Goal: Task Accomplishment & Management: Use online tool/utility

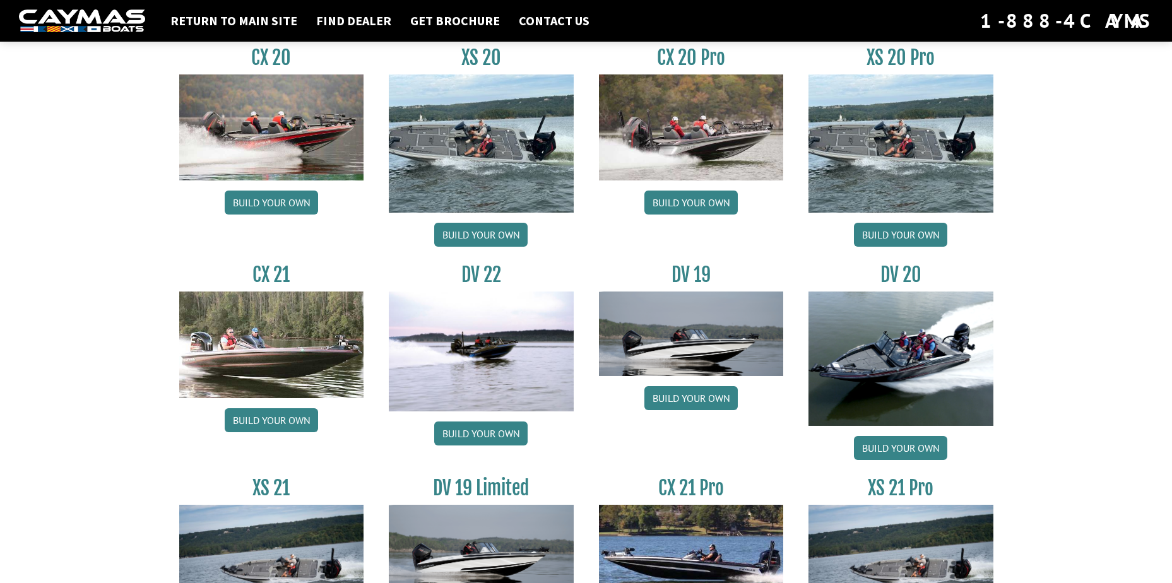
scroll to position [1325, 0]
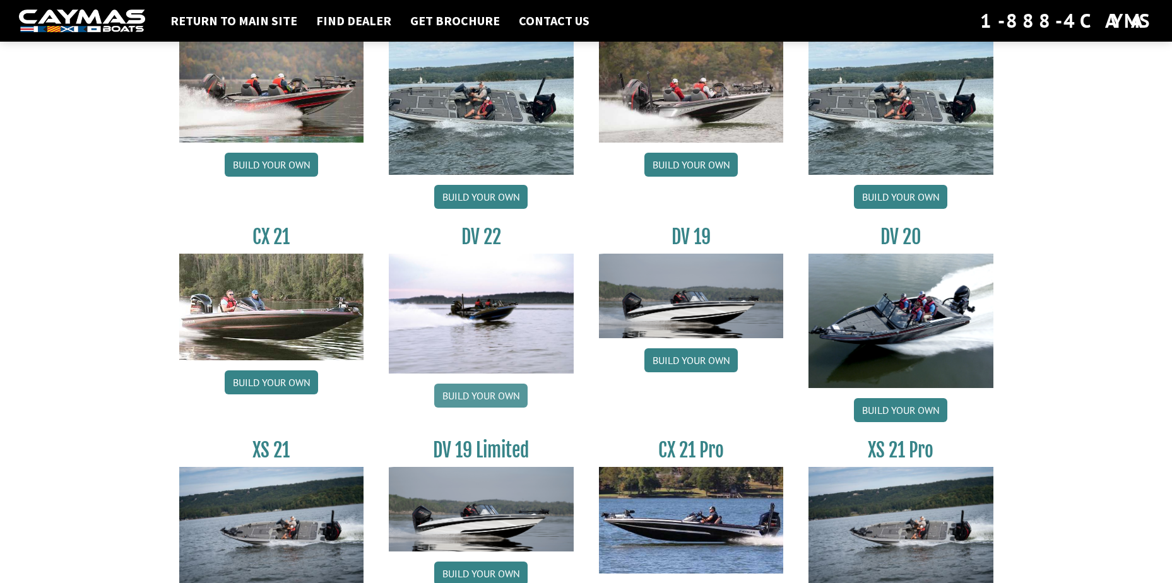
click at [491, 389] on link "Build your own" at bounding box center [480, 396] width 93 height 24
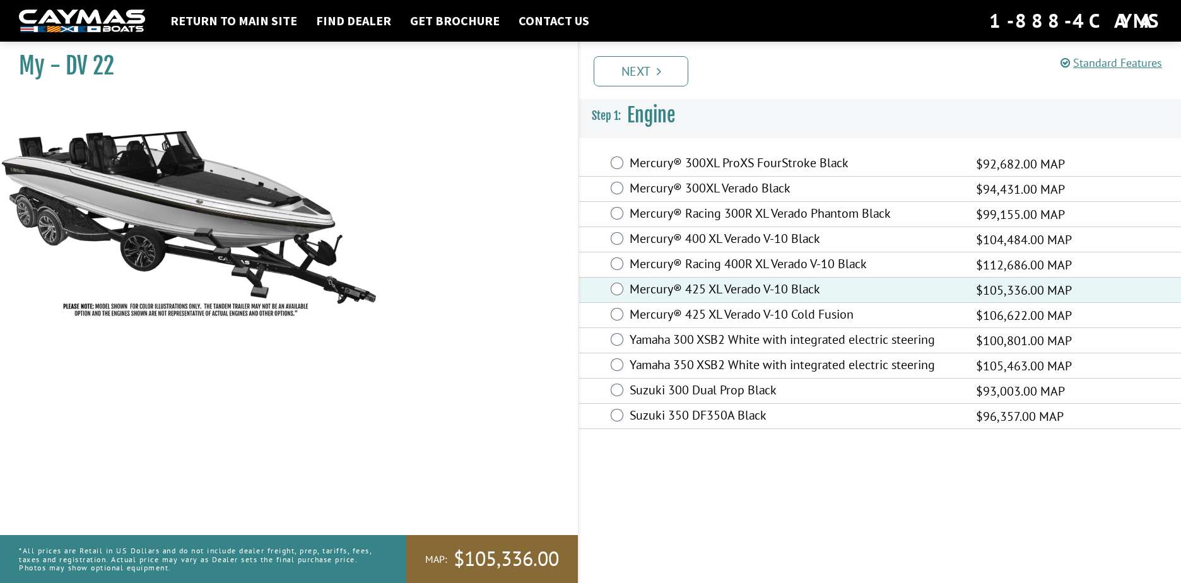
click at [654, 79] on link "Next" at bounding box center [641, 71] width 95 height 30
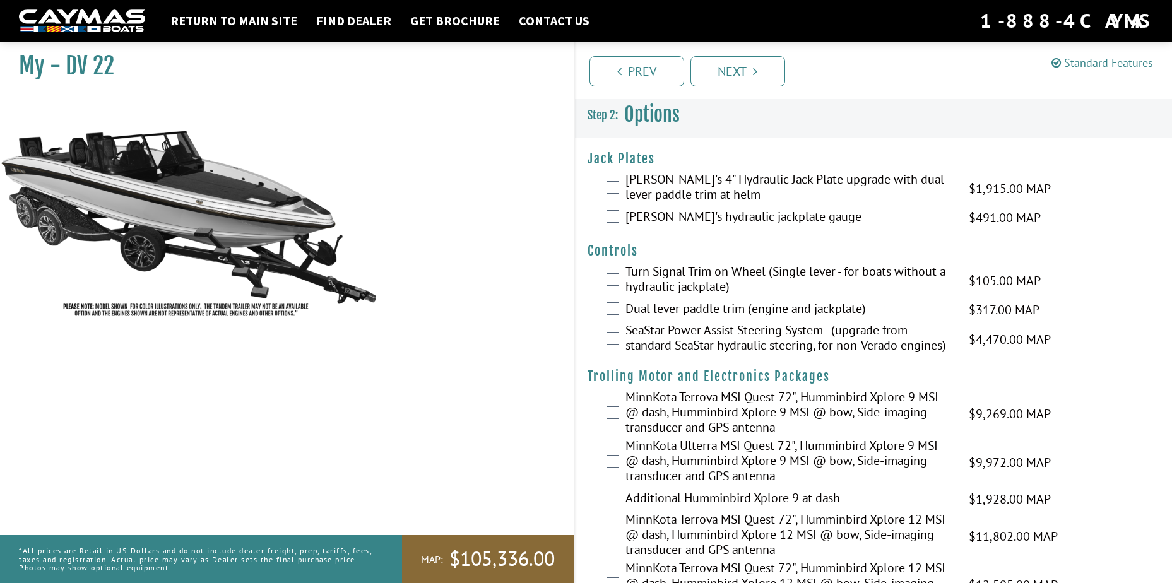
click at [618, 185] on div "Bob's 4" Hydraulic Jack Plate upgrade with dual lever paddle trim at helm $1,91…" at bounding box center [874, 188] width 598 height 33
click at [612, 194] on div "Bob's 4" Hydraulic Jack Plate upgrade with dual lever paddle trim at helm $1,91…" at bounding box center [874, 188] width 598 height 33
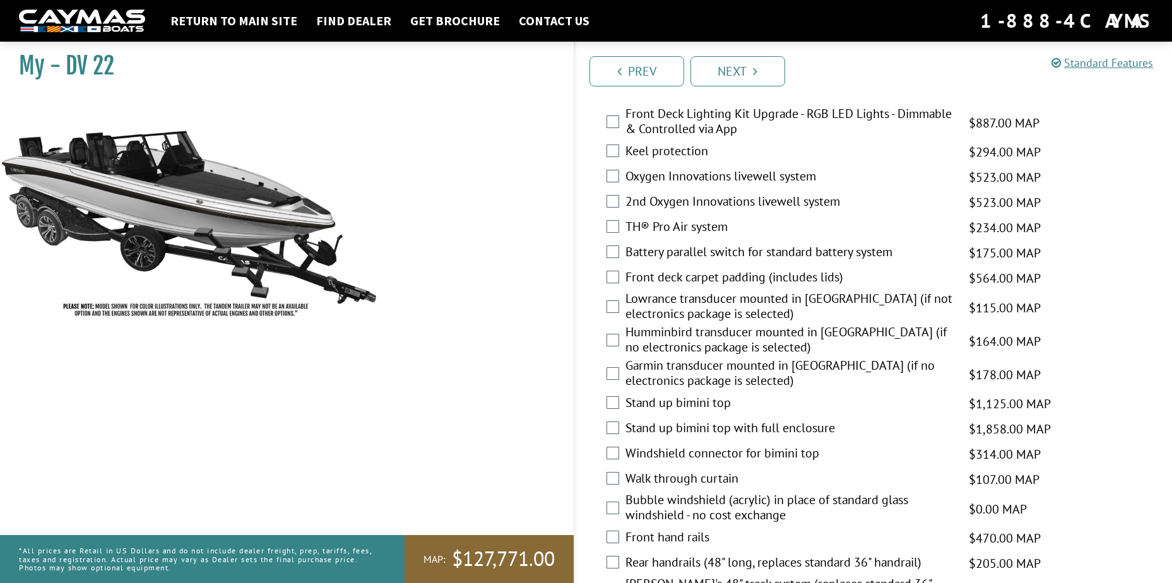
scroll to position [1578, 0]
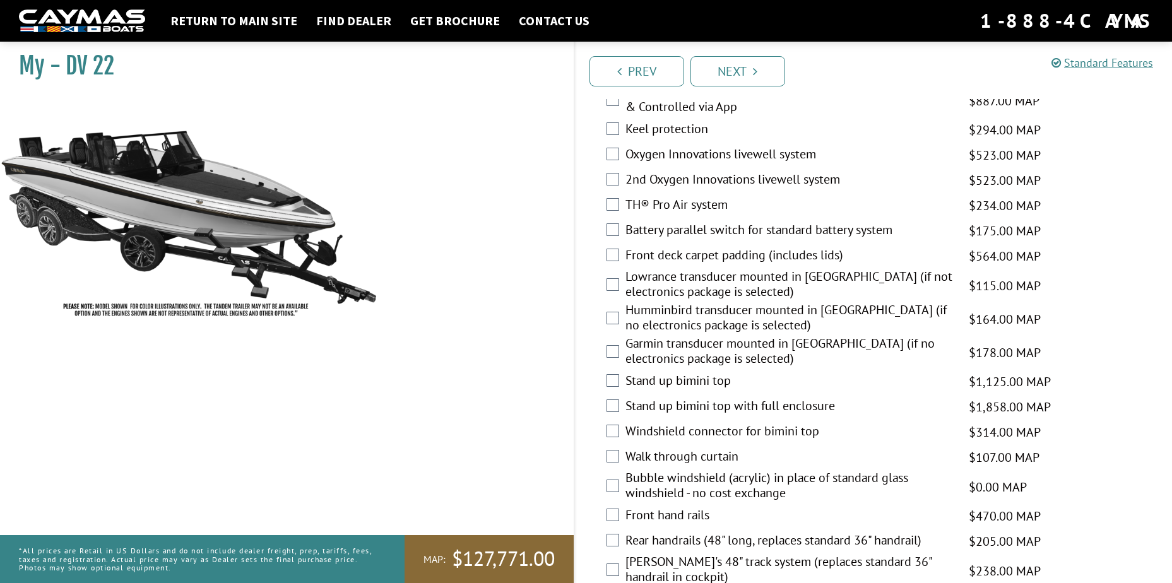
click at [606, 401] on div "Stand up bimini top with full enclosure $1,858.00 MAP $2,194.00 MSRP" at bounding box center [874, 406] width 598 height 25
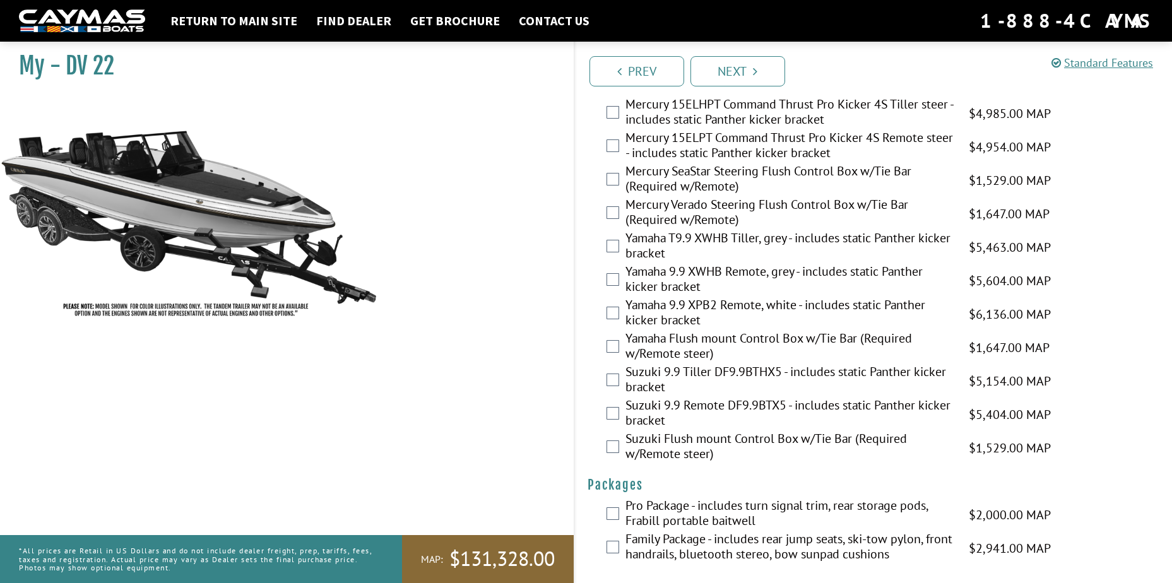
scroll to position [3049, 0]
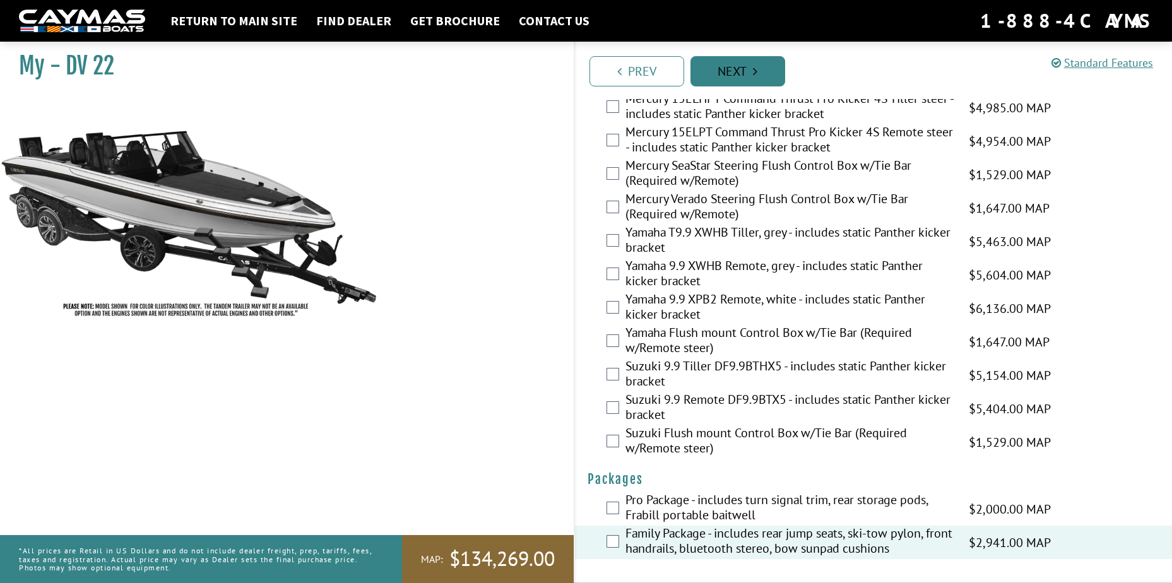
click at [711, 76] on link "Next" at bounding box center [737, 71] width 95 height 30
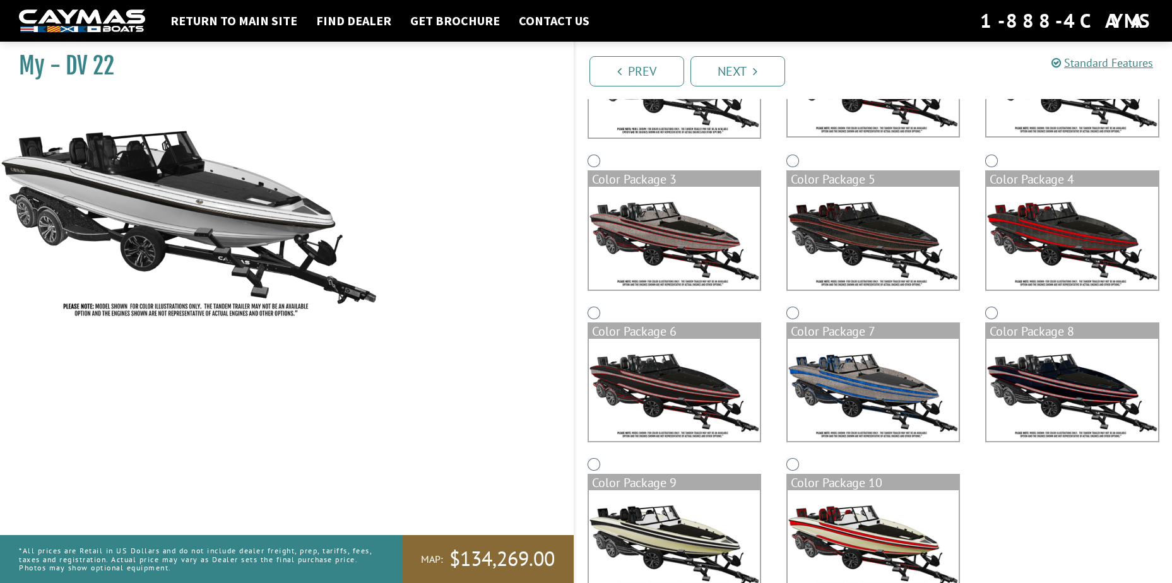
scroll to position [245, 0]
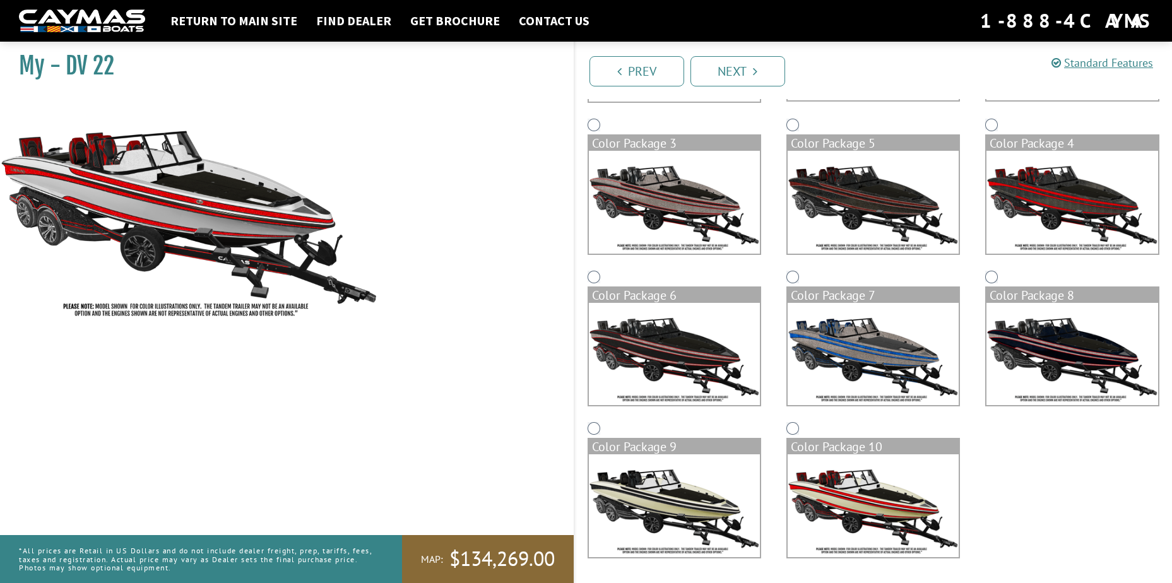
click at [707, 78] on link "Next" at bounding box center [737, 71] width 95 height 30
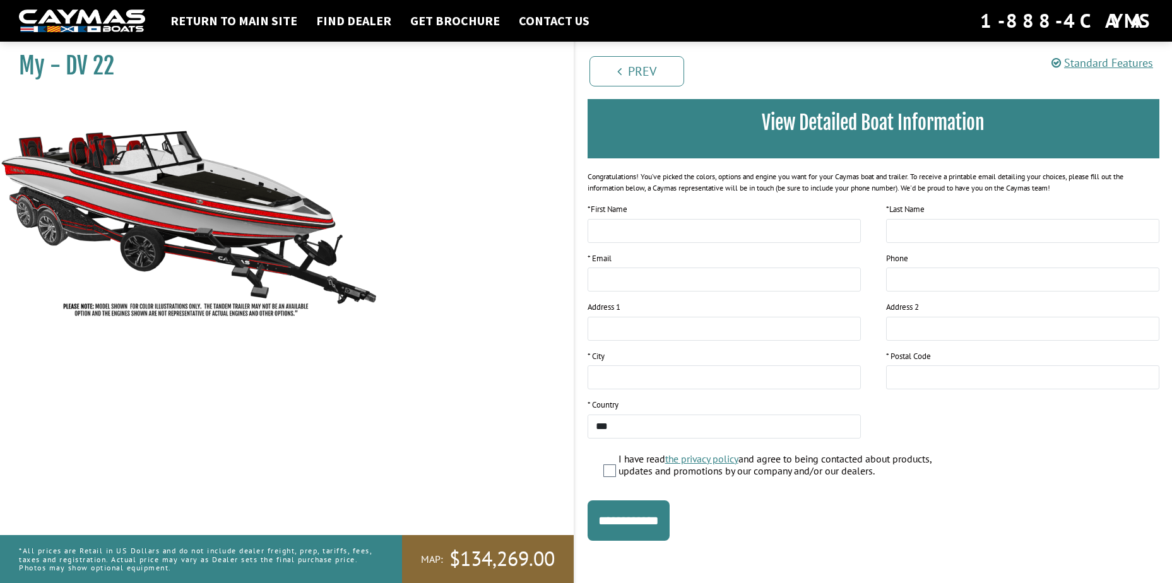
scroll to position [95, 0]
